Goal: Task Accomplishment & Management: Manage account settings

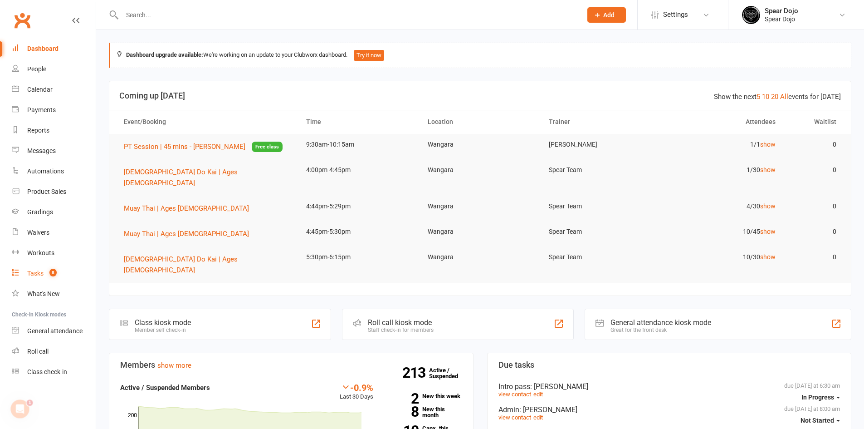
click at [37, 274] on div "Tasks" at bounding box center [35, 272] width 16 height 7
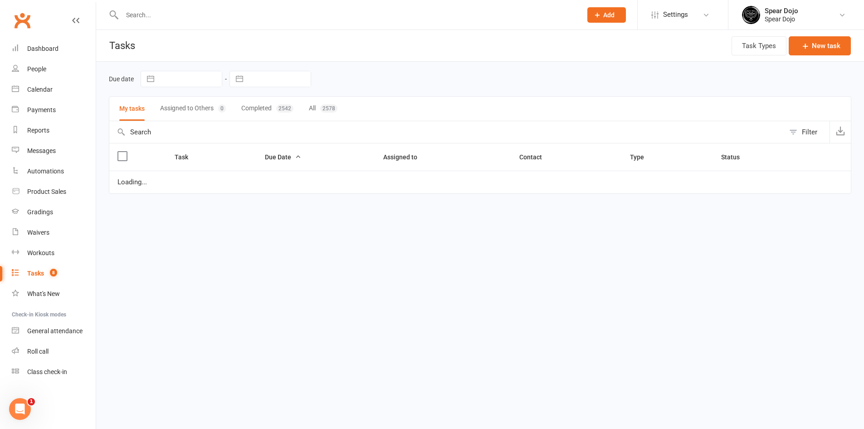
select select "started"
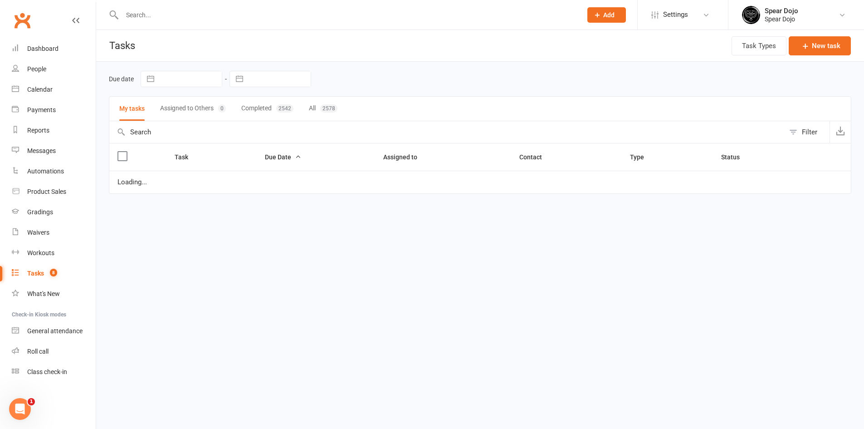
select select "started"
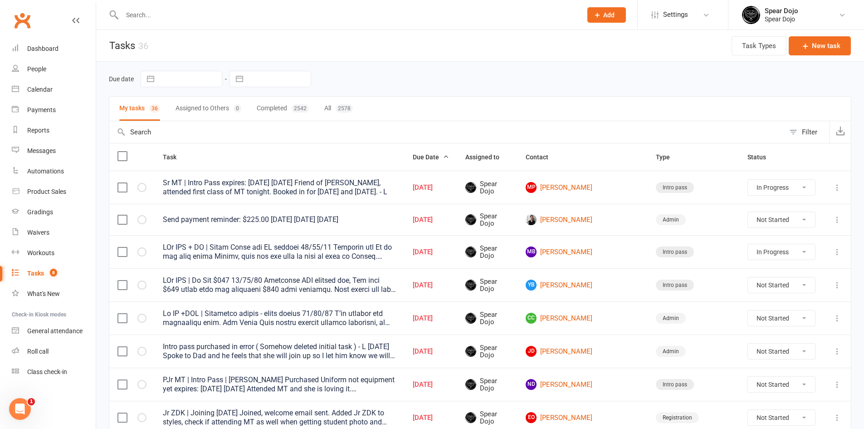
click at [178, 17] on input "text" at bounding box center [347, 15] width 456 height 13
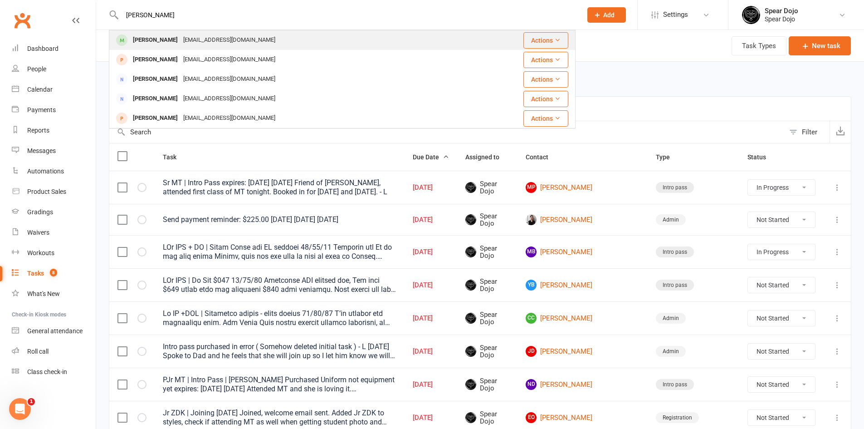
type input "[PERSON_NAME]"
click at [180, 44] on div "[EMAIL_ADDRESS][DOMAIN_NAME]" at bounding box center [228, 40] width 97 height 13
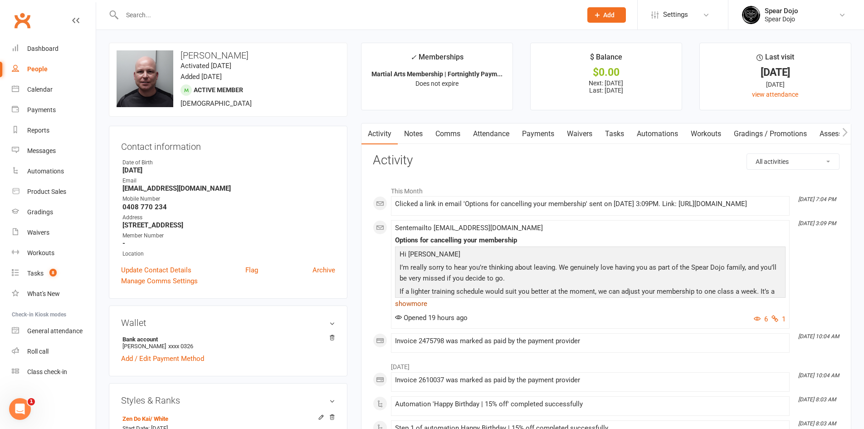
click at [428, 309] on link "show more" at bounding box center [590, 303] width 390 height 13
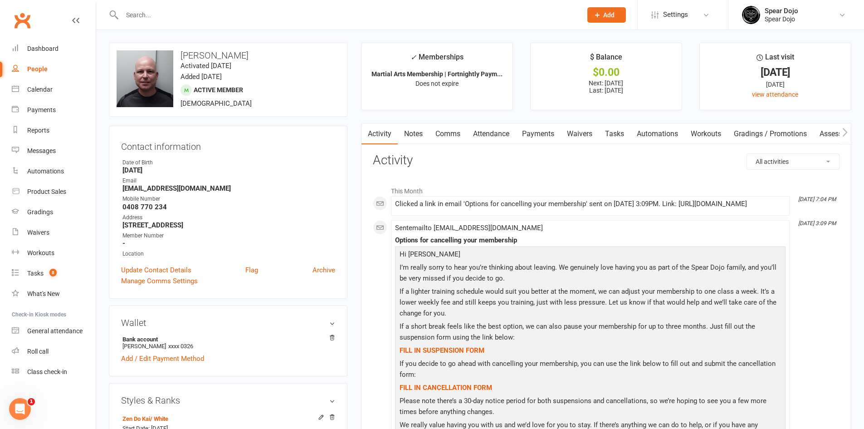
click at [536, 132] on link "Payments" at bounding box center [538, 133] width 45 height 21
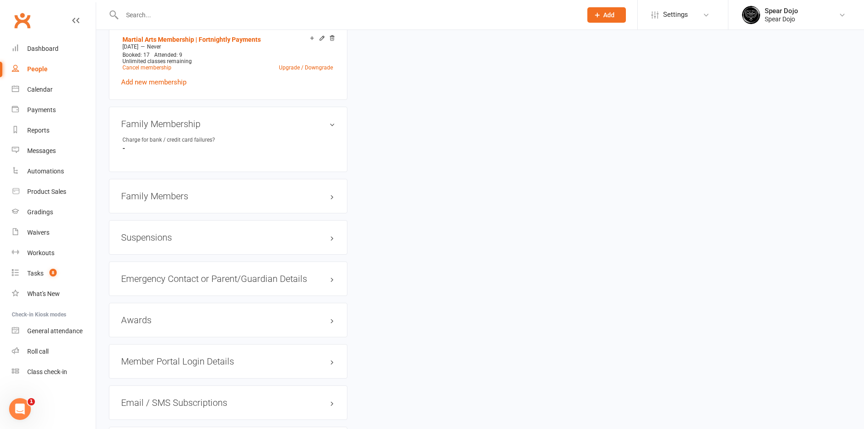
scroll to position [589, 0]
click at [283, 197] on h3 "Family Members" at bounding box center [228, 195] width 214 height 10
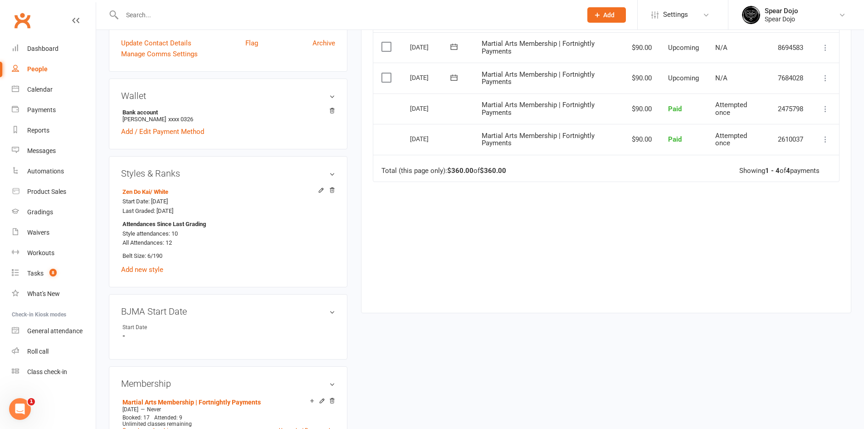
scroll to position [45, 0]
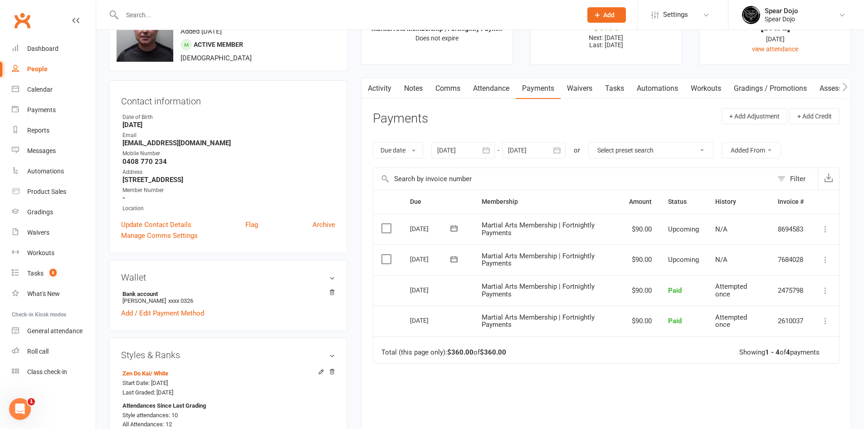
click at [610, 87] on link "Tasks" at bounding box center [615, 88] width 32 height 21
select select "incomplete"
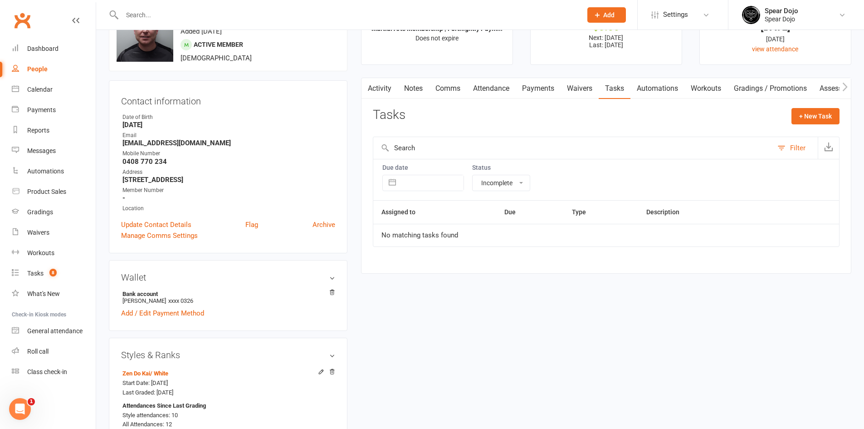
click at [514, 190] on div "All statuses Incomplete Not Started In Progress Waiting Complete" at bounding box center [501, 183] width 58 height 16
click at [519, 183] on select "All statuses Incomplete Not Started In Progress Waiting Complete" at bounding box center [500, 182] width 57 height 15
select select
click at [472, 175] on select "All statuses Incomplete Not Started In Progress Waiting Complete" at bounding box center [500, 182] width 57 height 15
select select "finished"
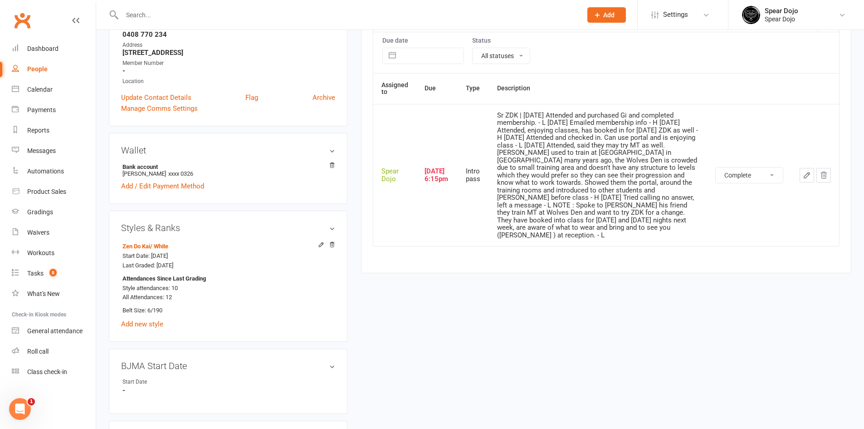
scroll to position [181, 0]
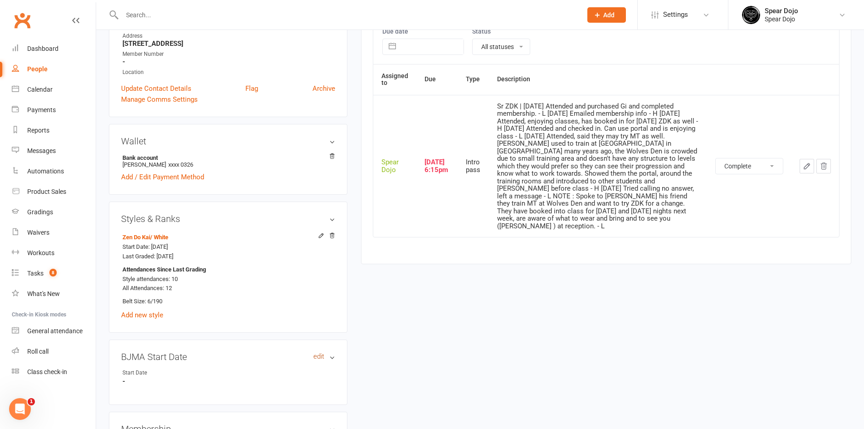
click at [317, 357] on link "edit" at bounding box center [318, 356] width 11 height 8
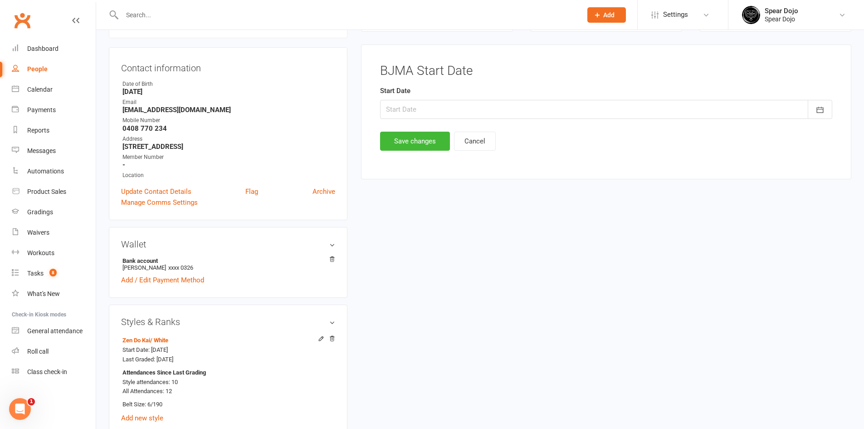
scroll to position [78, 0]
click at [459, 108] on div at bounding box center [606, 110] width 452 height 19
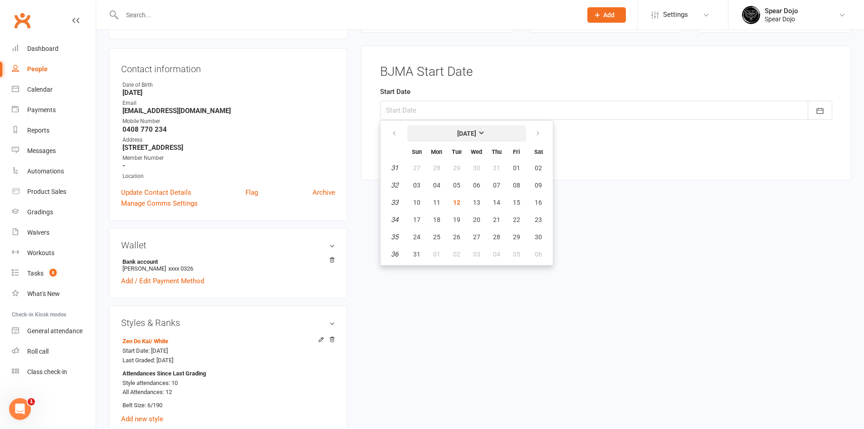
click at [457, 131] on strong "[DATE]" at bounding box center [466, 133] width 19 height 7
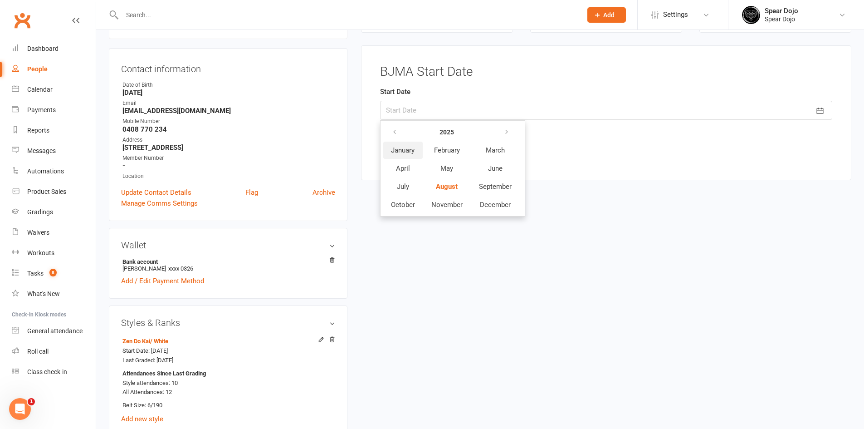
click at [408, 151] on span "January" at bounding box center [403, 150] width 24 height 8
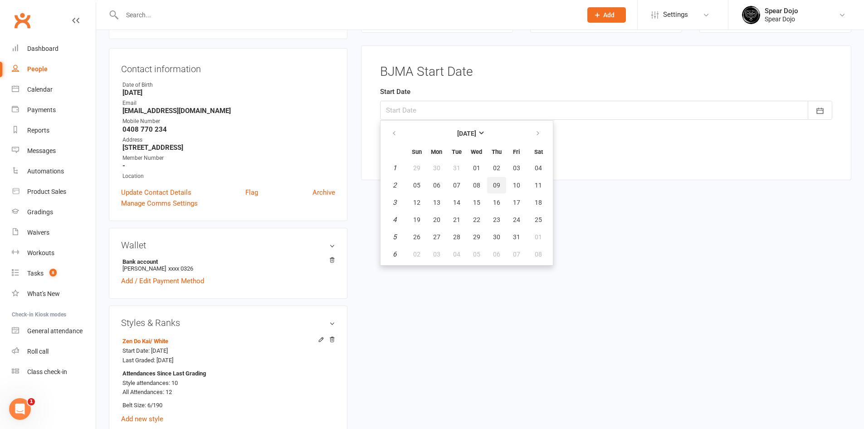
click at [500, 184] on button "09" at bounding box center [496, 185] width 19 height 16
type input "[DATE]"
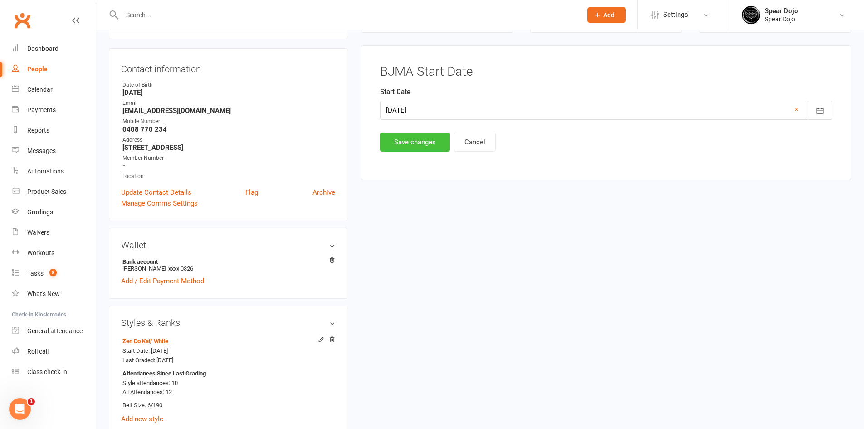
click at [416, 146] on button "Save changes" at bounding box center [415, 141] width 70 height 19
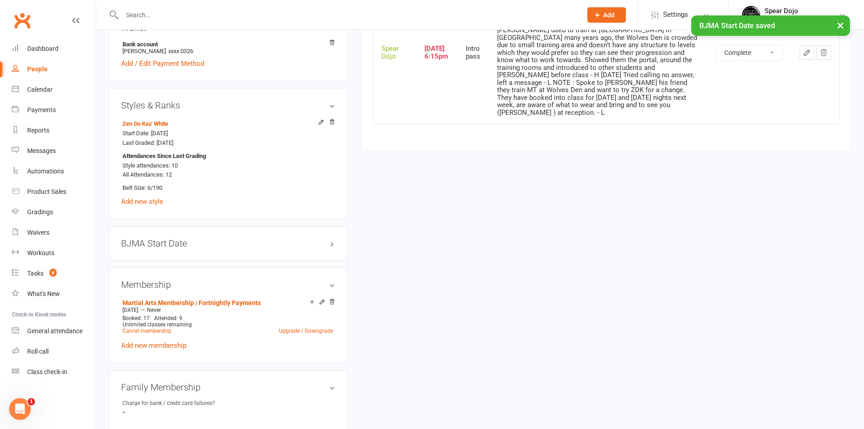
scroll to position [304, 0]
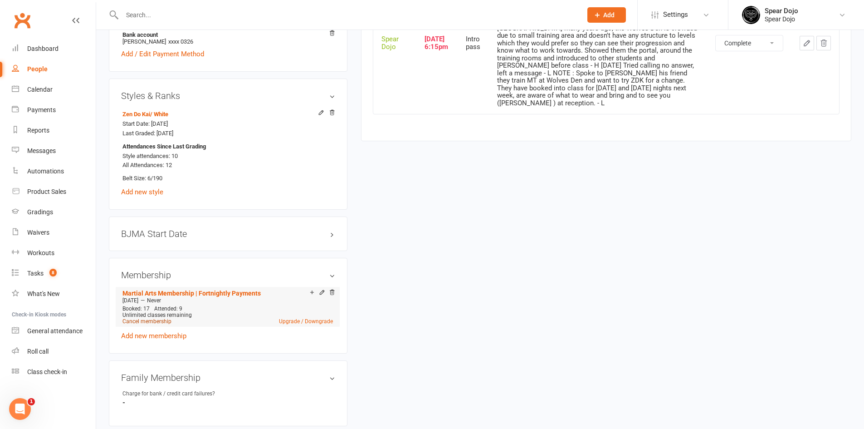
click at [159, 324] on link "Cancel membership" at bounding box center [146, 321] width 49 height 6
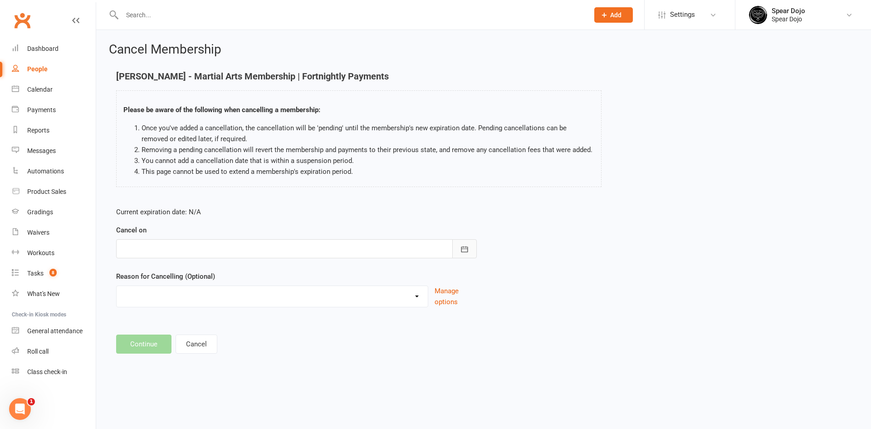
click at [461, 249] on icon "button" at bounding box center [464, 249] width 7 height 6
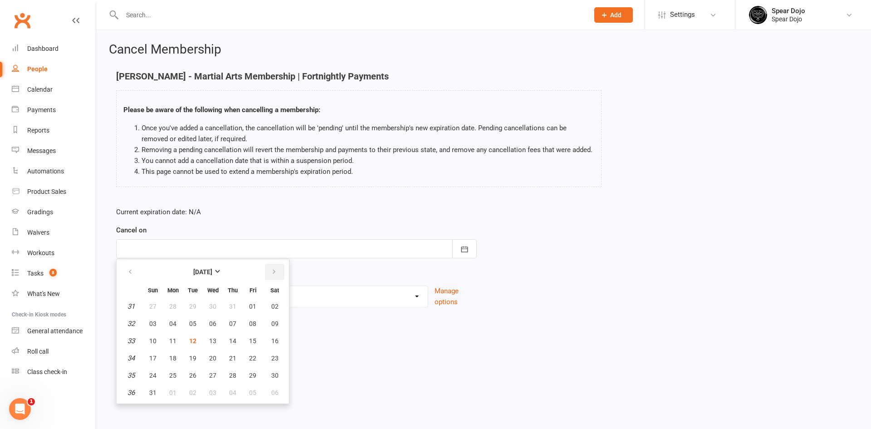
click at [275, 266] on button "button" at bounding box center [274, 271] width 19 height 16
click at [212, 324] on span "10" at bounding box center [212, 323] width 7 height 7
type input "[DATE]"
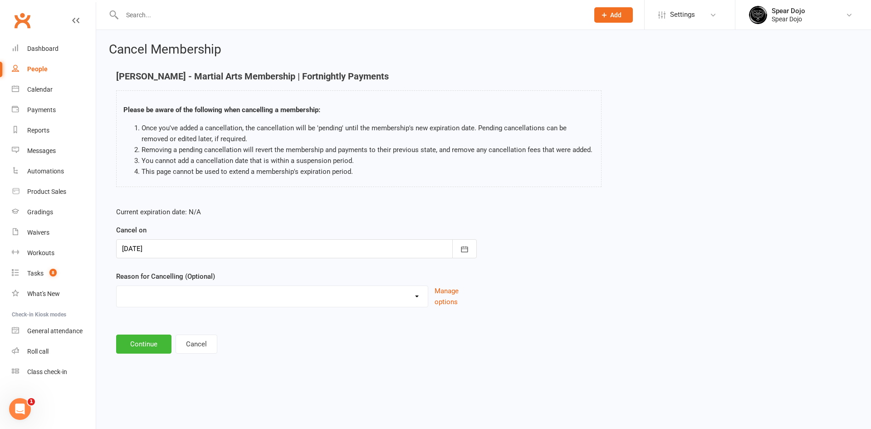
click at [234, 295] on select "Financial Lost Interest Medical Moved Away Other Sports Winter Sports Work/Scho…" at bounding box center [272, 295] width 311 height 18
select select "7"
click at [117, 286] on select "Financial Lost Interest Medical Moved Away Other Sports Winter Sports Work/Scho…" at bounding box center [272, 295] width 311 height 18
click at [142, 342] on input at bounding box center [296, 343] width 360 height 19
paste input "Cancelling due to other commitments and personal injuries."
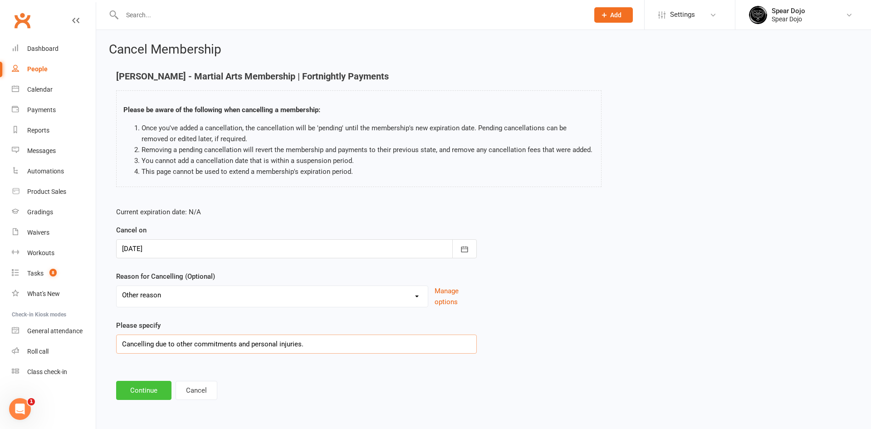
type input "Cancelling due to other commitments and personal injuries."
click at [136, 392] on button "Continue" at bounding box center [143, 389] width 55 height 19
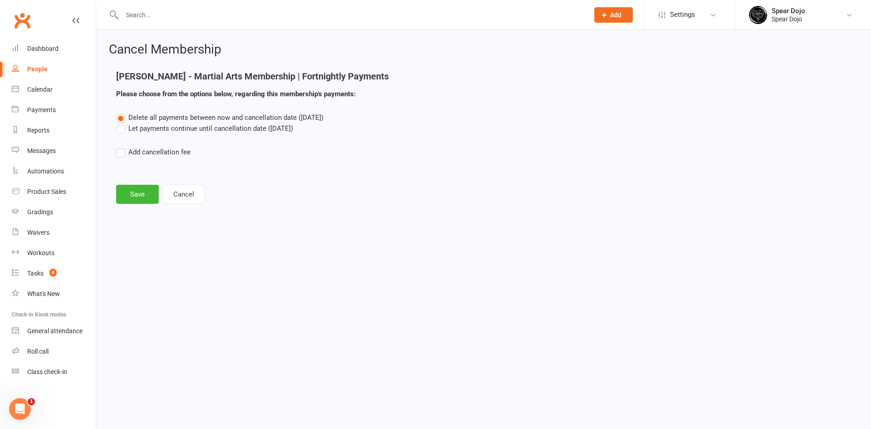
click at [145, 151] on label "Add cancellation fee" at bounding box center [153, 151] width 74 height 11
click at [122, 146] on input "Add cancellation fee" at bounding box center [119, 146] width 6 height 0
click at [200, 175] on input "number" at bounding box center [198, 179] width 76 height 19
type input "90"
click at [331, 184] on icon "button" at bounding box center [329, 179] width 9 height 9
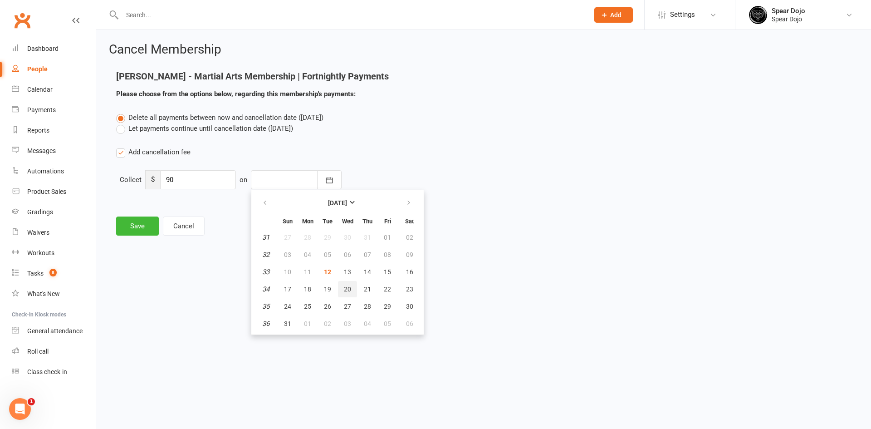
click at [344, 285] on span "20" at bounding box center [347, 288] width 7 height 7
type input "[DATE]"
click at [130, 231] on button "Save" at bounding box center [137, 225] width 43 height 19
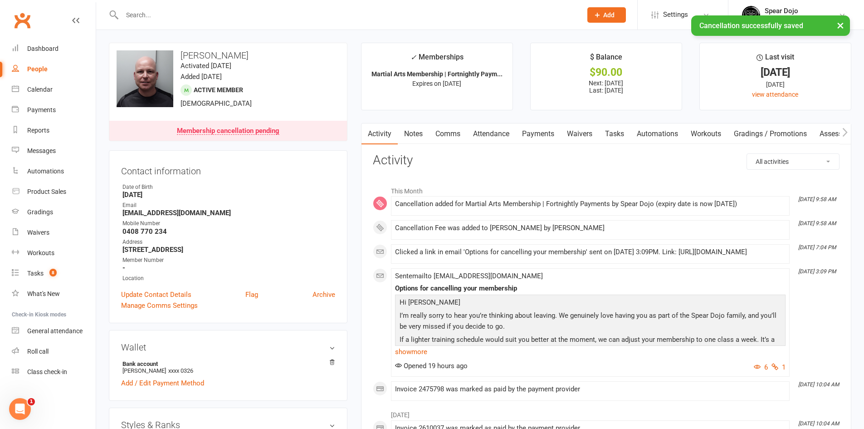
click at [539, 134] on link "Payments" at bounding box center [538, 133] width 45 height 21
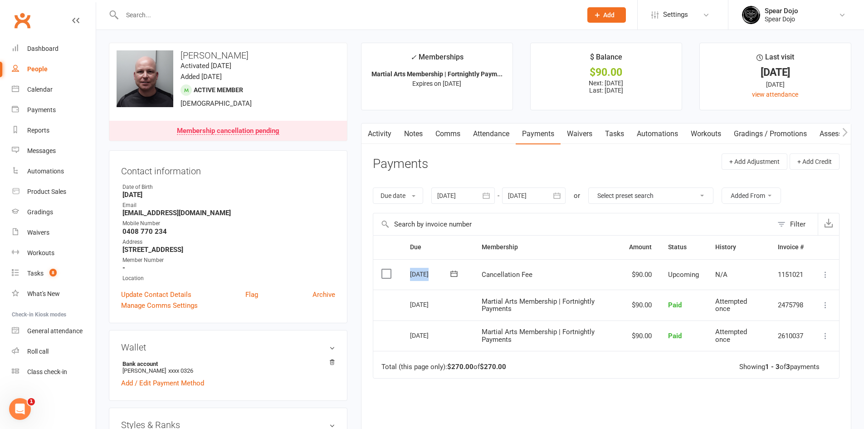
drag, startPoint x: 406, startPoint y: 273, endPoint x: 446, endPoint y: 272, distance: 39.9
click at [446, 272] on td "[DATE]" at bounding box center [438, 274] width 72 height 31
copy tr "[DATE] [PERSON_NAME]"
click at [459, 133] on link "Comms" at bounding box center [448, 133] width 38 height 21
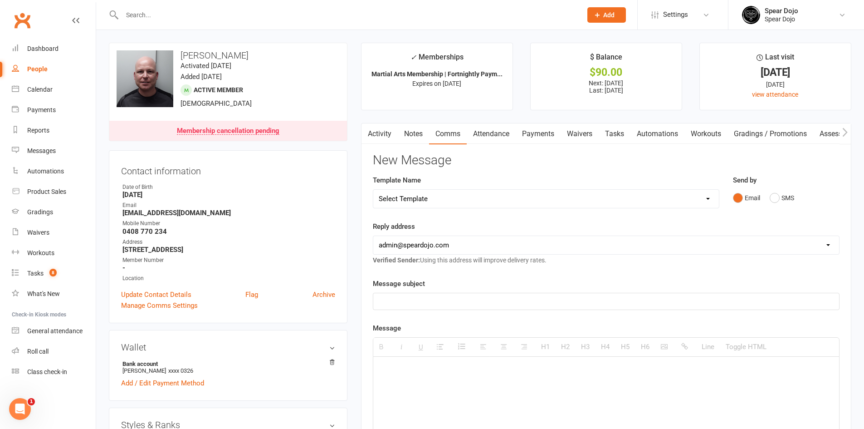
click at [456, 196] on select "Select Template [Email] Registration - Full Membership - Adult Student (Intro P…" at bounding box center [546, 199] width 346 height 18
select select "24"
click at [373, 190] on select "Select Template [Email] Registration - Full Membership - Adult Student (Intro P…" at bounding box center [546, 199] width 346 height 18
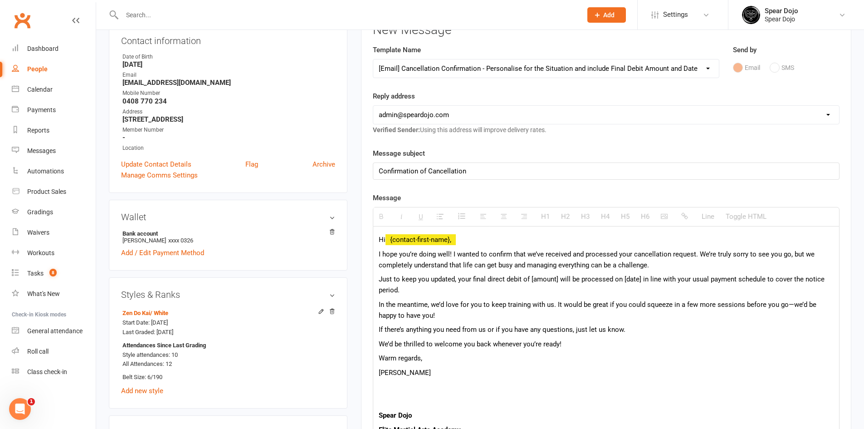
scroll to position [136, 0]
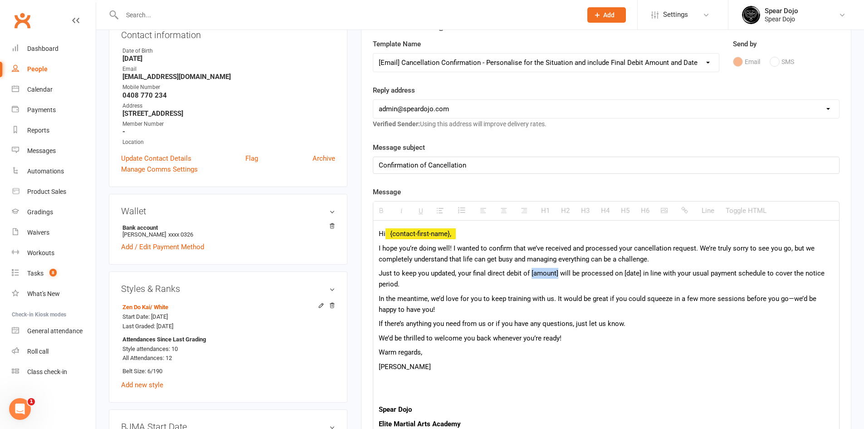
drag, startPoint x: 530, startPoint y: 273, endPoint x: 558, endPoint y: 272, distance: 27.7
click at [558, 272] on span "Just to keep you updated, your final direct debit of [amount] will be processed…" at bounding box center [602, 278] width 446 height 19
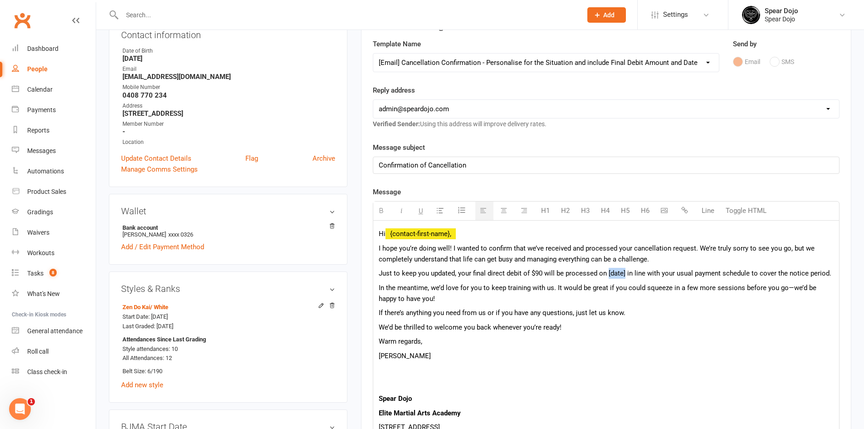
drag, startPoint x: 607, startPoint y: 272, endPoint x: 624, endPoint y: 272, distance: 16.8
click at [624, 272] on span "Just to keep you updated, your final direct debit of $90 will be processed on […" at bounding box center [605, 273] width 453 height 8
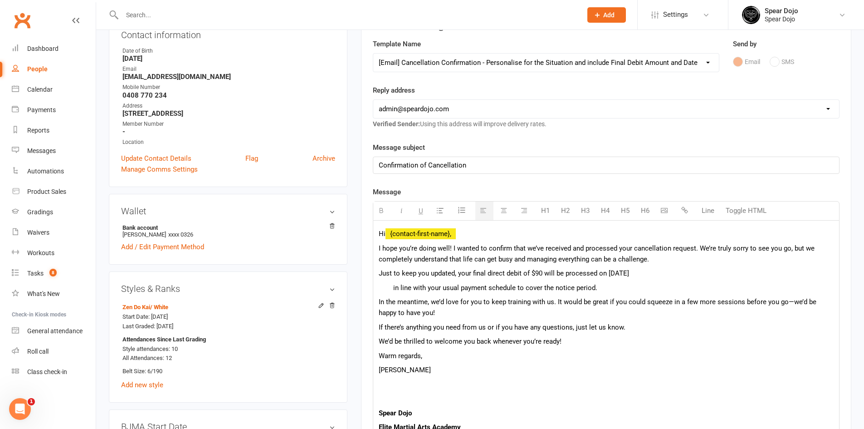
click at [672, 275] on p "Just to keep you updated, your final direct debit of $90 will be processed on […" at bounding box center [606, 273] width 455 height 11
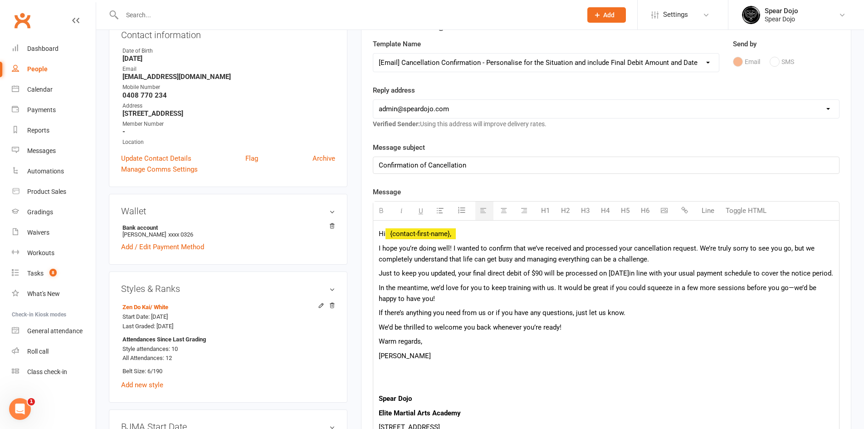
click at [588, 301] on span "In the meantime, we’d love for you to keep training with us. It would be great …" at bounding box center [598, 292] width 438 height 19
drag, startPoint x: 405, startPoint y: 374, endPoint x: 375, endPoint y: 368, distance: 30.9
click at [375, 368] on div "Hi {contact-first-name}, I hope you’re doing well! I wanted to confirm that we’…" at bounding box center [606, 357] width 466 height 275
click at [647, 260] on p "I hope you’re doing well! I wanted to confirm that we’ve received and processed…" at bounding box center [606, 254] width 455 height 22
click at [795, 273] on span "in line with your usual payment schedule to cover the notice period." at bounding box center [731, 273] width 204 height 8
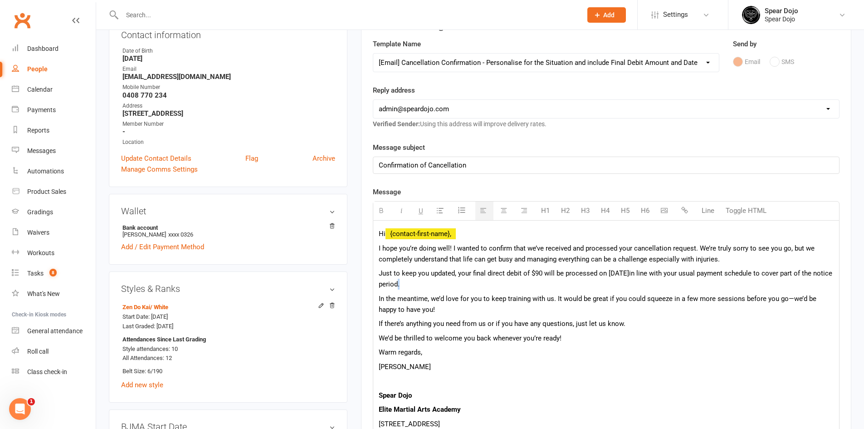
click at [419, 285] on span "in line with your usual payment schedule to cover part of the notice period." at bounding box center [605, 278] width 453 height 19
click at [458, 274] on span "Just to keep you updated, your final direct debit of $90 will be processed on […" at bounding box center [504, 273] width 250 height 8
click at [797, 272] on span "in line with your usual payment schedule to cover part of the notice period, we…" at bounding box center [605, 278] width 453 height 19
drag, startPoint x: 400, startPoint y: 286, endPoint x: 538, endPoint y: 280, distance: 137.5
click at [538, 280] on span "in line with your usual payment schedule to cover the notice period, we have wa…" at bounding box center [606, 278] width 454 height 19
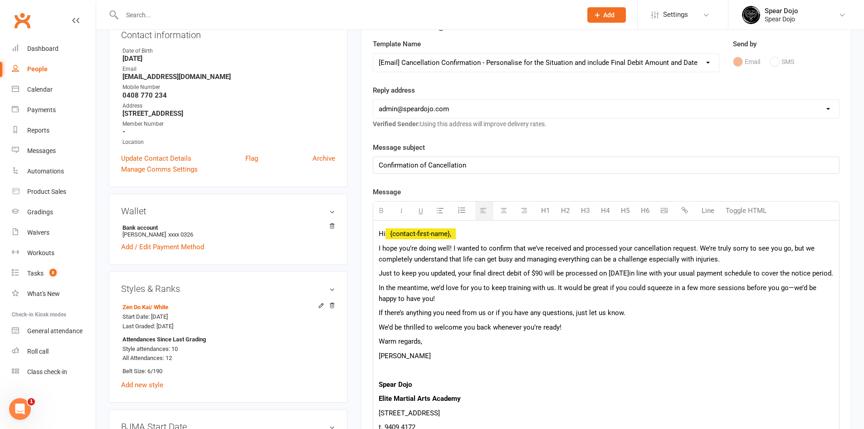
click at [779, 273] on span "in line with your usual payment schedule to cover the notice period." at bounding box center [731, 273] width 204 height 8
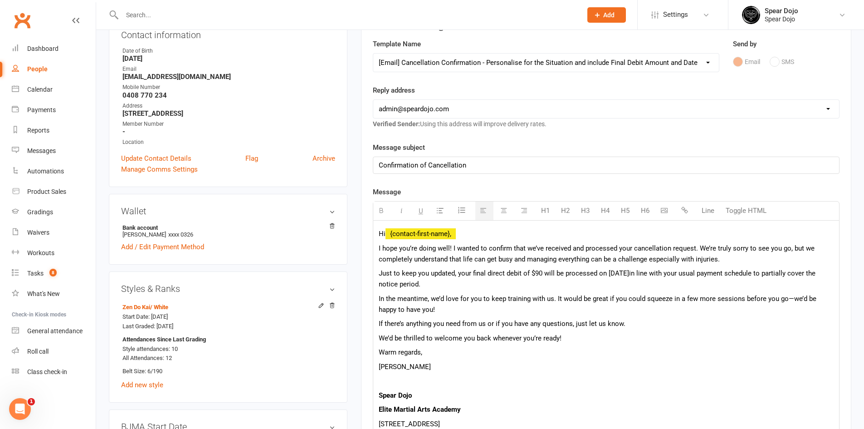
click at [419, 284] on span "in line with your usual payment schedule to partially cover the notice period." at bounding box center [597, 278] width 437 height 19
click at [457, 302] on span "In the meantime, we’d love for you to keep training with us. It would be great …" at bounding box center [598, 303] width 438 height 19
click at [782, 301] on span "In the meantime, we’d love for you to keep training with us. It would be great …" at bounding box center [598, 303] width 438 height 19
click at [784, 301] on span "In the meantime, we’d love for you to keep training with us. It would be great …" at bounding box center [598, 303] width 438 height 19
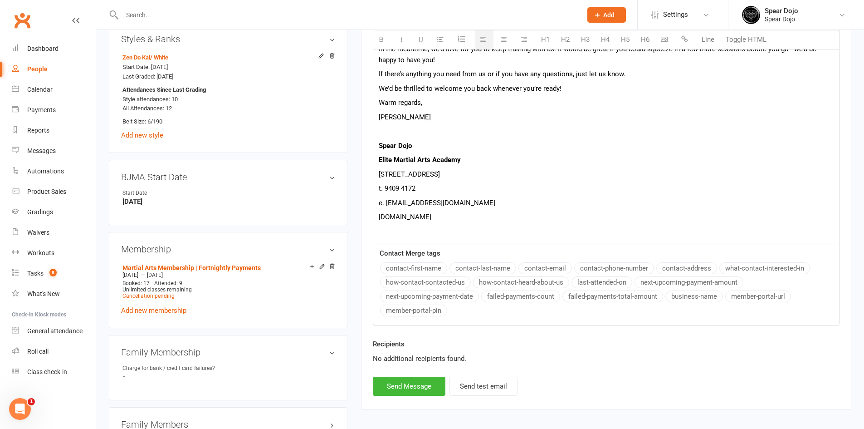
scroll to position [499, 0]
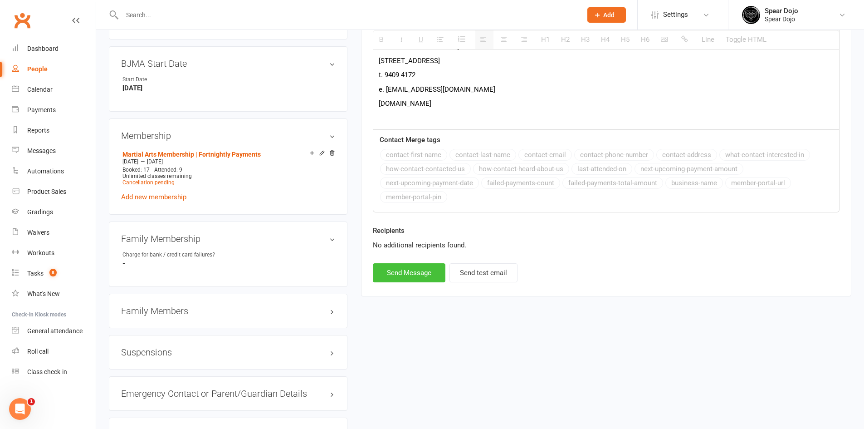
click at [413, 267] on button "Send Message" at bounding box center [409, 272] width 73 height 19
select select
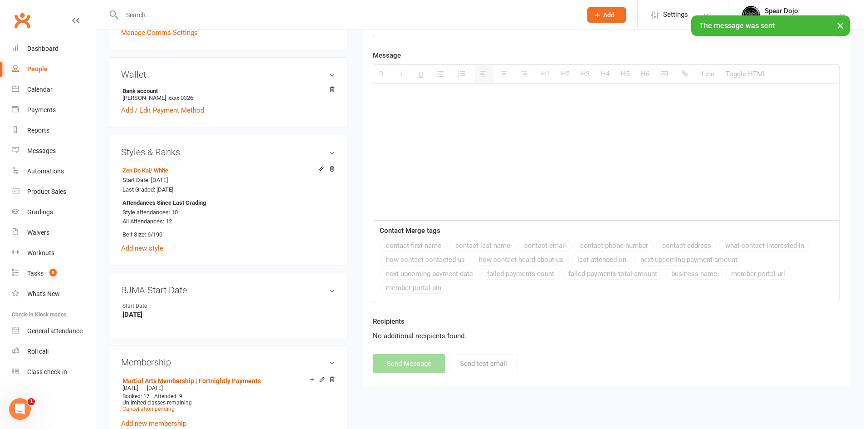
scroll to position [272, 0]
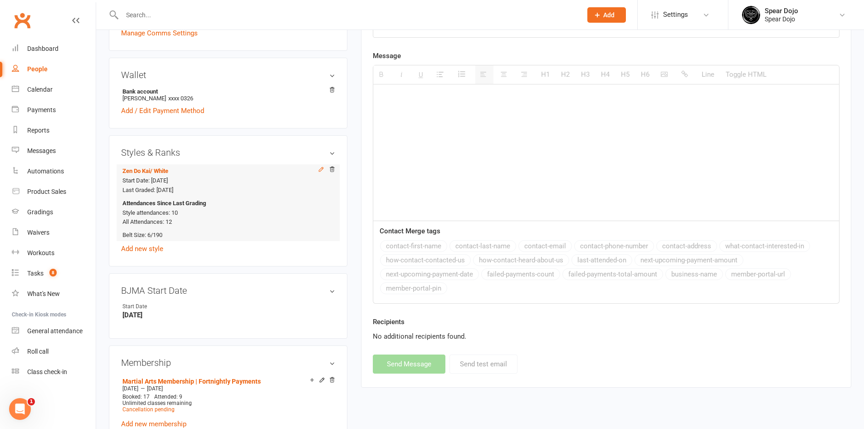
click at [320, 166] on icon at bounding box center [321, 169] width 6 height 6
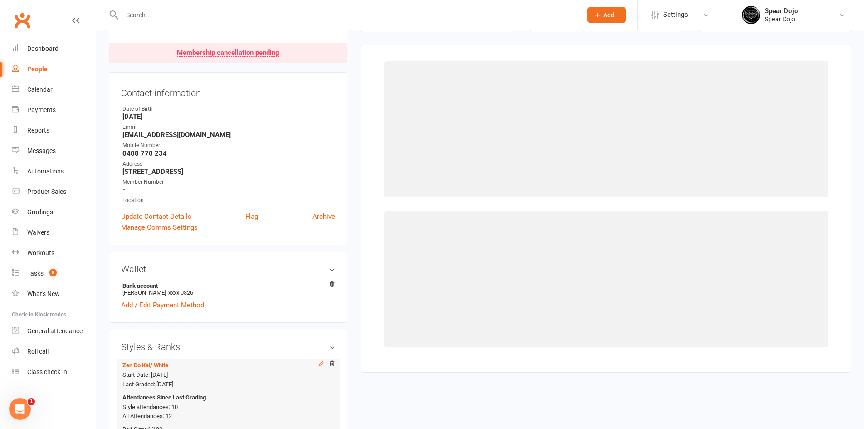
scroll to position [78, 0]
select select "1956"
select select "19095"
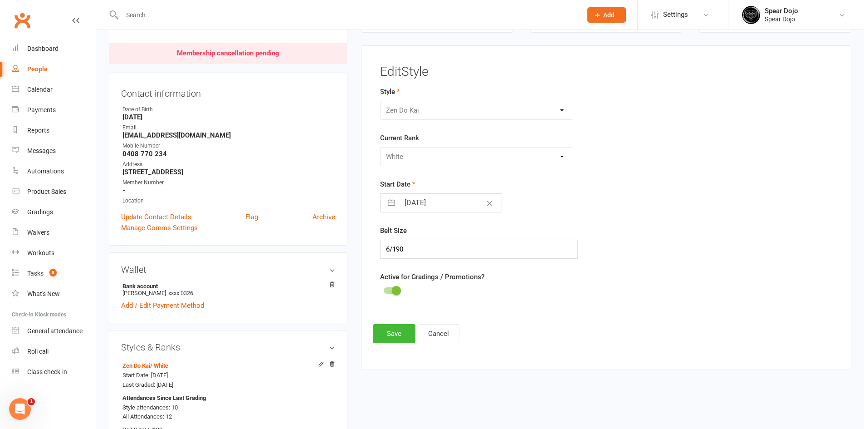
click at [399, 287] on span at bounding box center [396, 290] width 9 height 9
click at [384, 289] on input "checkbox" at bounding box center [384, 289] width 0 height 0
click at [385, 338] on button "Save" at bounding box center [394, 333] width 43 height 19
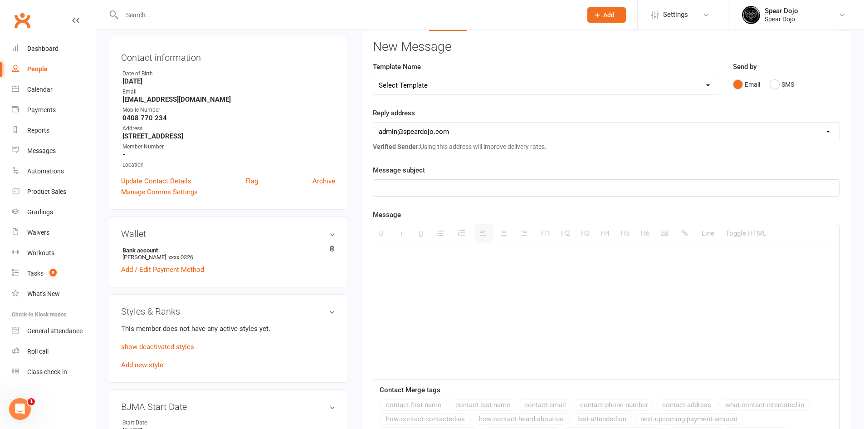
scroll to position [0, 0]
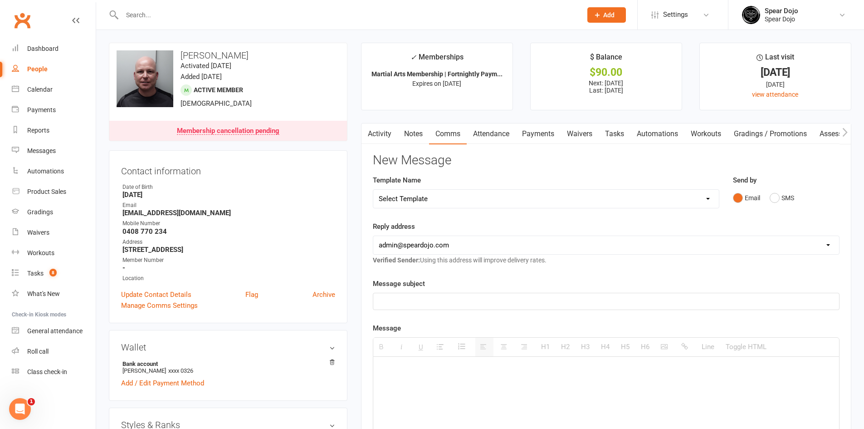
click at [498, 134] on link "Attendance" at bounding box center [491, 133] width 49 height 21
